Goal: Complete application form: Complete application form

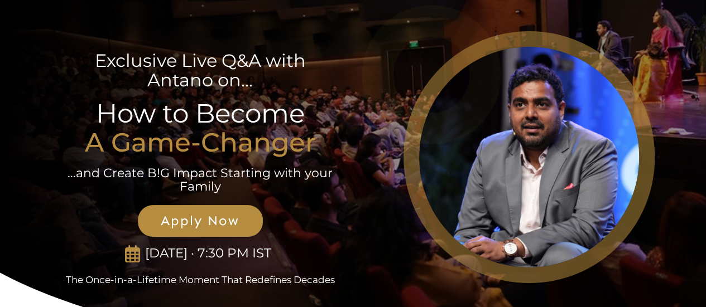
click at [211, 221] on span "Apply Now" at bounding box center [200, 221] width 100 height 16
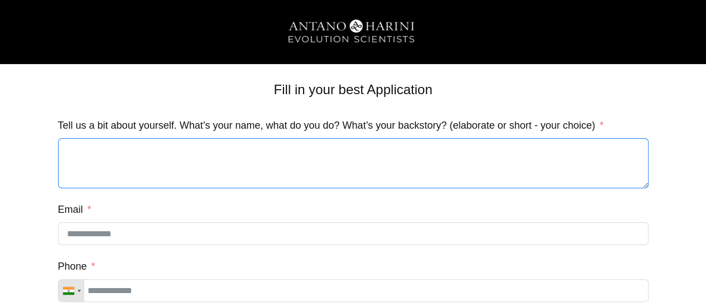
click at [273, 169] on textarea "Tell us a bit about yourself. What’s your name, what do you do? What’s your bac…" at bounding box center [353, 163] width 590 height 50
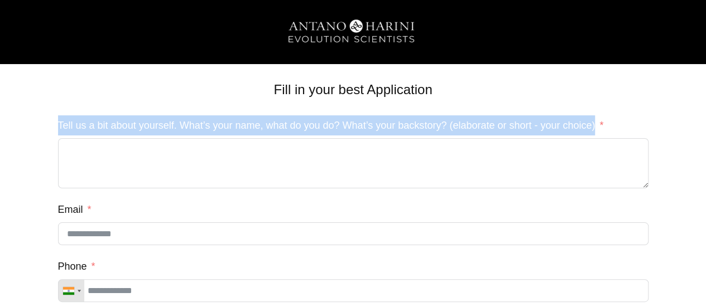
drag, startPoint x: 59, startPoint y: 123, endPoint x: 614, endPoint y: 122, distance: 554.6
click at [614, 122] on div "Tell us a bit about yourself. What’s your name, what do you do? What’s your bac…" at bounding box center [353, 151] width 590 height 73
copy label "Tell us a bit about yourself. What’s your name, what do you do? What’s your bac…"
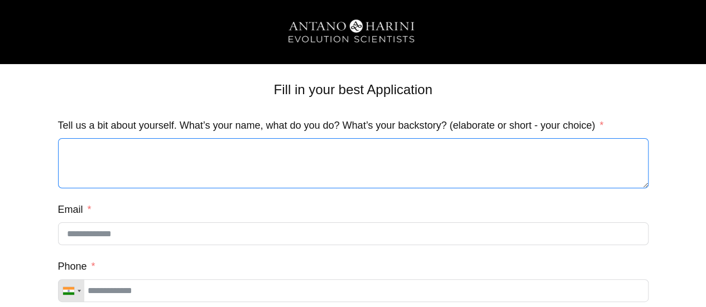
click at [238, 155] on textarea "Tell us a bit about yourself. What’s your name, what do you do? What’s your bac…" at bounding box center [353, 163] width 590 height 50
paste textarea "**********"
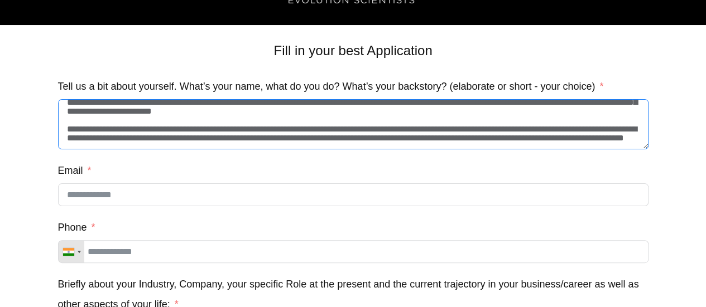
scroll to position [56, 0]
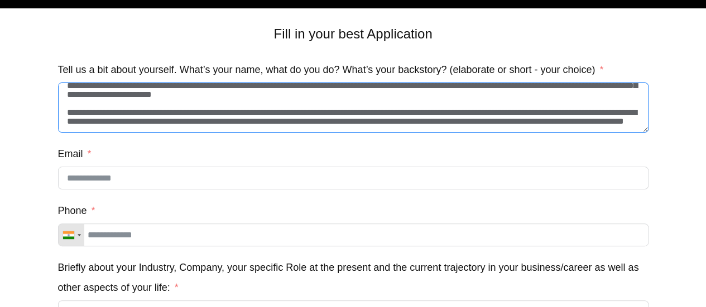
type textarea "**********"
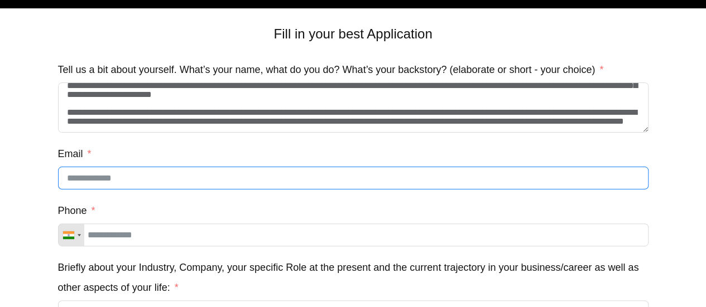
click at [139, 181] on input "Email" at bounding box center [353, 178] width 590 height 23
type input "**********"
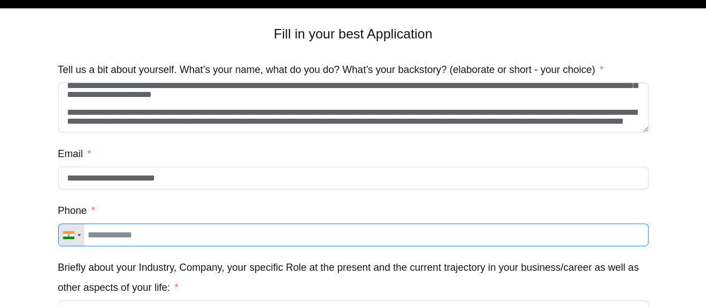
click at [152, 236] on input "Phone" at bounding box center [353, 235] width 590 height 23
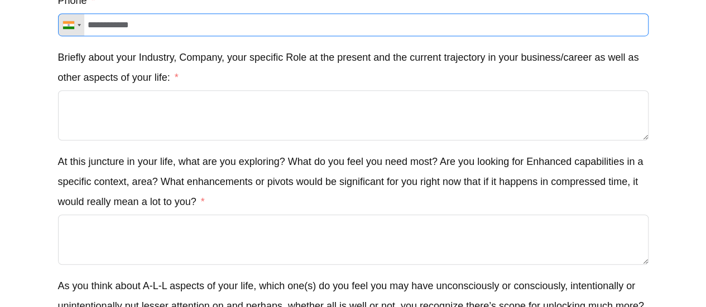
scroll to position [263, 0]
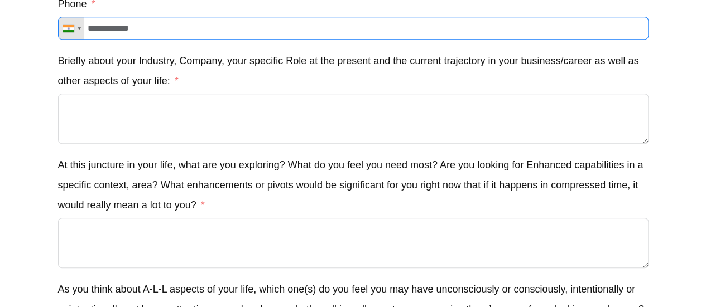
type input "**********"
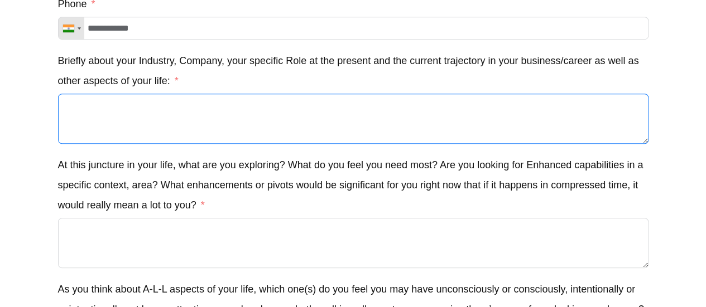
click at [174, 115] on textarea "Briefly about your Industry, Company, your specific Role at the present and the…" at bounding box center [353, 119] width 590 height 50
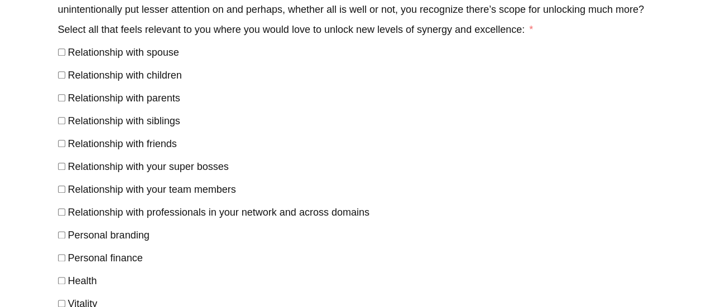
scroll to position [565, 0]
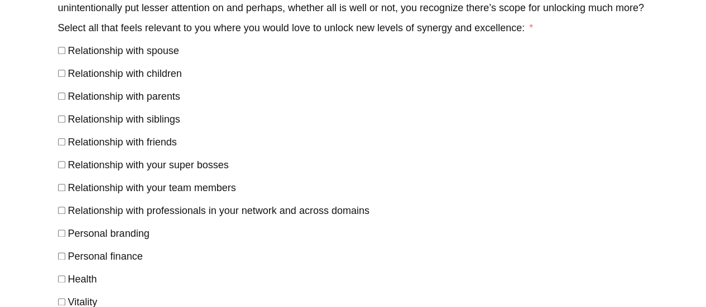
click at [65, 214] on label "Relationship with professionals in your network and across domains" at bounding box center [213, 210] width 311 height 11
click at [66, 262] on label "Personal finance" at bounding box center [100, 256] width 85 height 11
drag, startPoint x: 66, startPoint y: 288, endPoint x: 138, endPoint y: 245, distance: 84.3
click at [66, 285] on label "Health" at bounding box center [77, 279] width 39 height 11
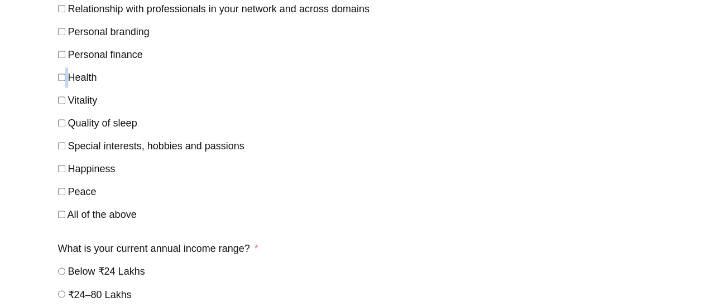
scroll to position [768, 0]
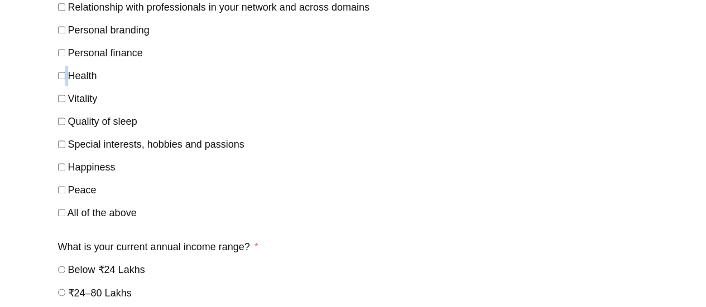
click at [66, 78] on label "Health" at bounding box center [77, 75] width 39 height 11
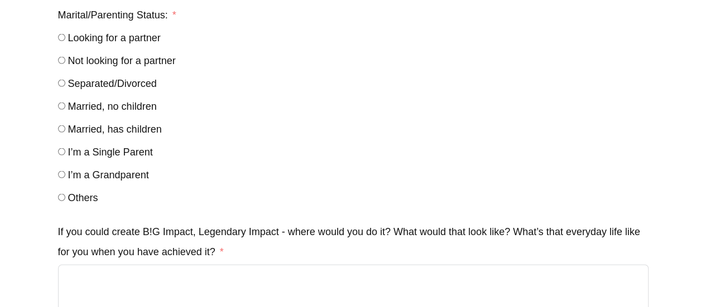
scroll to position [1125, 0]
click at [145, 136] on span "Married, has children" at bounding box center [115, 129] width 94 height 11
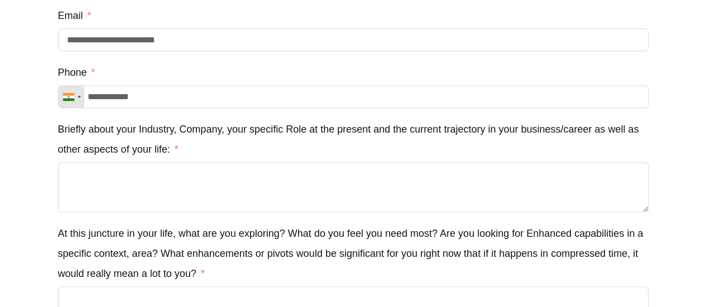
scroll to position [189, 0]
